Goal: Transaction & Acquisition: Purchase product/service

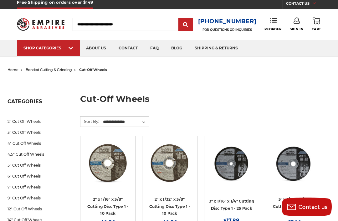
scroll to position [6, 0]
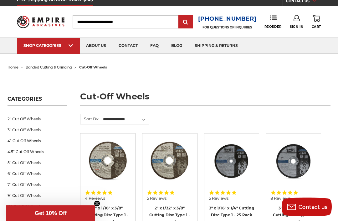
click at [14, 132] on link "3" Cut Off Wheels" at bounding box center [37, 130] width 59 height 11
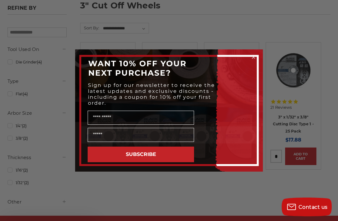
scroll to position [98, 0]
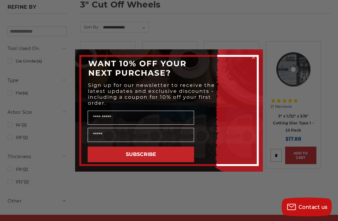
click at [256, 60] on icon "Close dialog" at bounding box center [253, 57] width 6 height 6
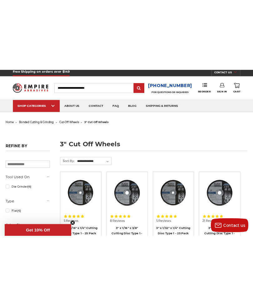
scroll to position [0, 0]
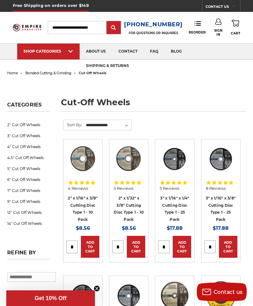
scroll to position [49, 0]
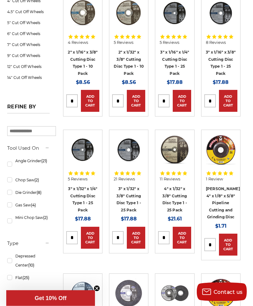
scroll to position [151, 0]
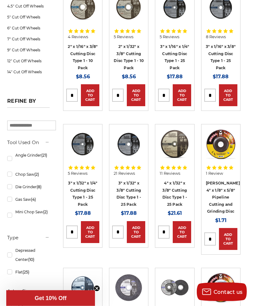
click at [15, 173] on link "Chop Saw (2)" at bounding box center [28, 174] width 43 height 11
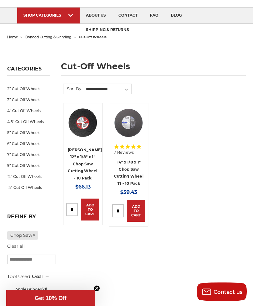
scroll to position [123, 0]
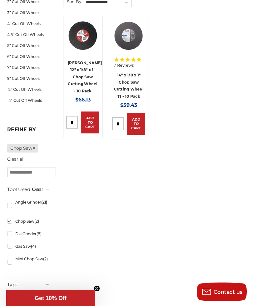
click at [34, 152] on link "Chop Saw" at bounding box center [22, 148] width 31 height 8
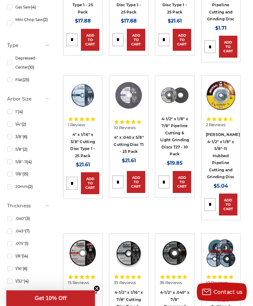
scroll to position [347, 0]
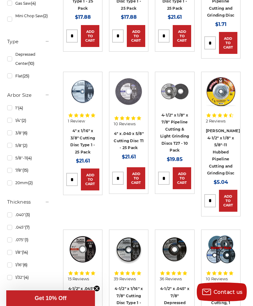
click at [13, 151] on link "5/8" (2)" at bounding box center [28, 145] width 43 height 11
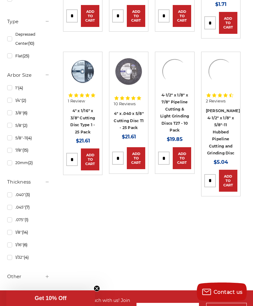
scroll to position [15, 0]
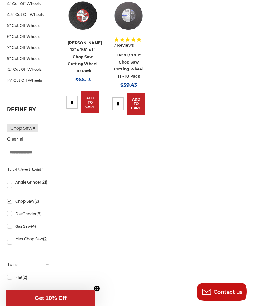
scroll to position [5, 0]
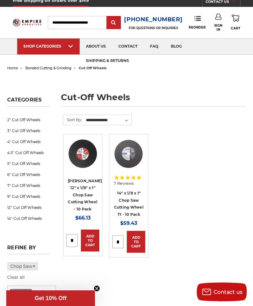
click at [12, 133] on link "3" Cut Off Wheels" at bounding box center [28, 130] width 43 height 11
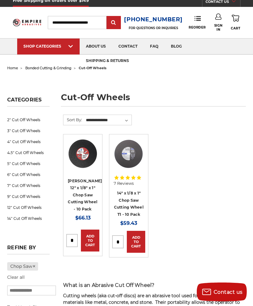
click at [15, 142] on link "4" Cut Off Wheels" at bounding box center [28, 141] width 43 height 11
